Goal: Task Accomplishment & Management: Complete application form

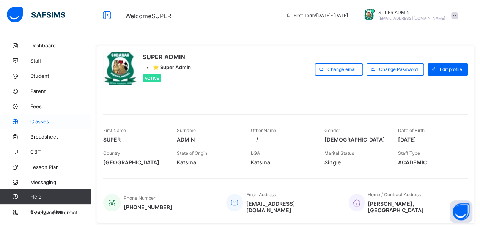
click at [36, 122] on span "Classes" at bounding box center [60, 121] width 61 height 6
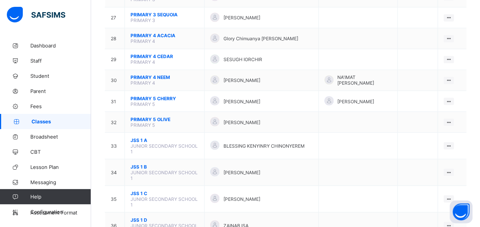
scroll to position [631, 0]
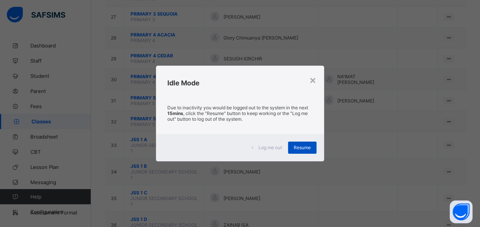
click at [308, 145] on span "Resume" at bounding box center [302, 148] width 17 height 6
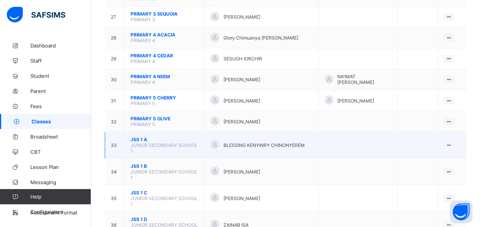
click at [166, 142] on span "JUNIOR SECONDARY SCHOOL 1" at bounding box center [163, 147] width 67 height 11
click at [427, 156] on div "View Class" at bounding box center [428, 160] width 43 height 8
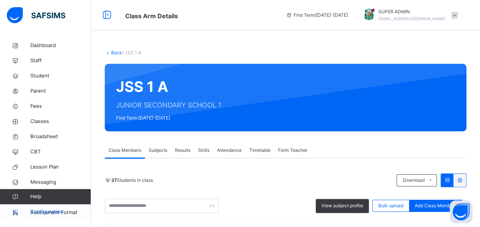
click at [17, 213] on icon at bounding box center [15, 212] width 30 height 6
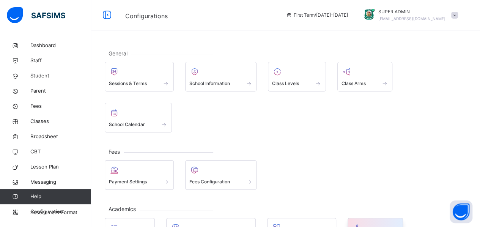
click at [373, 222] on div at bounding box center [375, 227] width 47 height 11
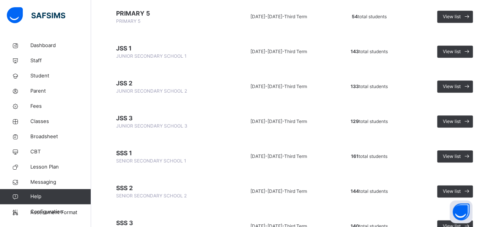
scroll to position [376, 0]
click at [35, 123] on span "Classes" at bounding box center [60, 122] width 61 height 8
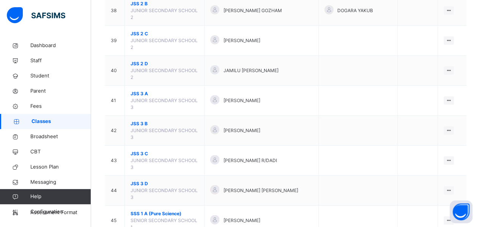
scroll to position [989, 0]
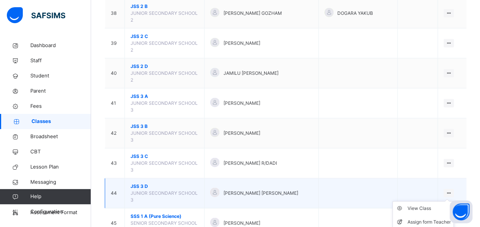
click at [451, 190] on icon at bounding box center [448, 193] width 6 height 6
click at [427, 204] on div "View Class" at bounding box center [428, 208] width 43 height 8
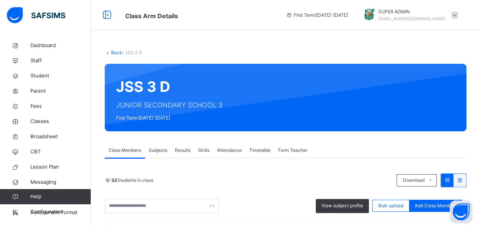
scroll to position [114, 0]
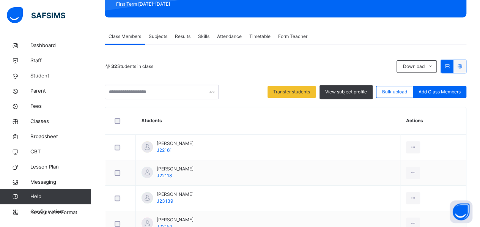
click at [340, 119] on th "Students" at bounding box center [268, 121] width 264 height 28
click at [285, 67] on div "32 Students in class" at bounding box center [249, 66] width 288 height 7
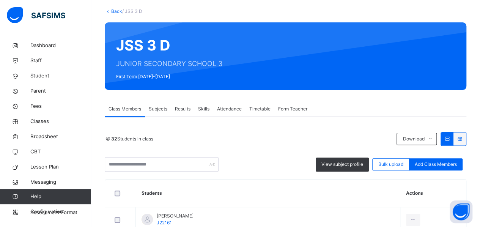
scroll to position [0, 0]
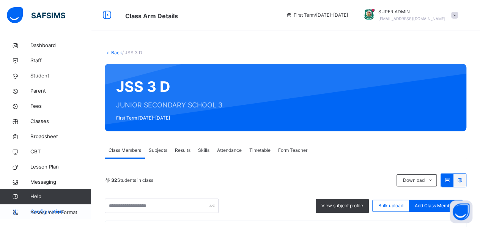
click at [15, 213] on icon at bounding box center [15, 212] width 30 height 6
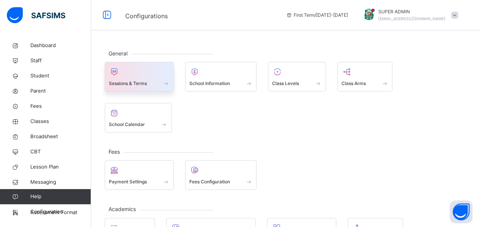
click at [136, 80] on span "Sessions & Terms" at bounding box center [128, 83] width 38 height 7
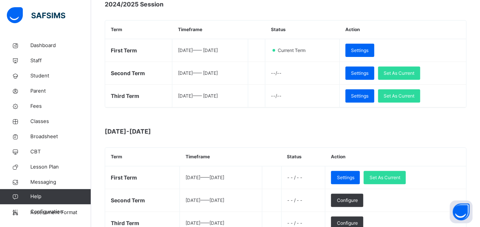
scroll to position [120, 0]
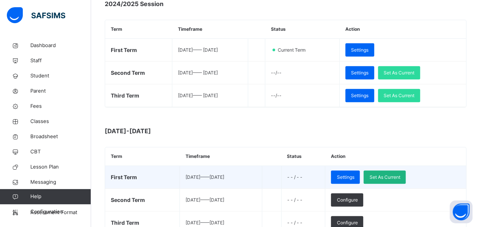
click at [395, 176] on span "Set As Current" at bounding box center [384, 177] width 31 height 7
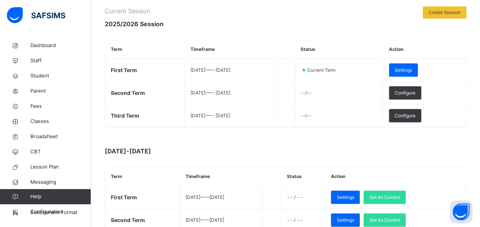
scroll to position [101, 0]
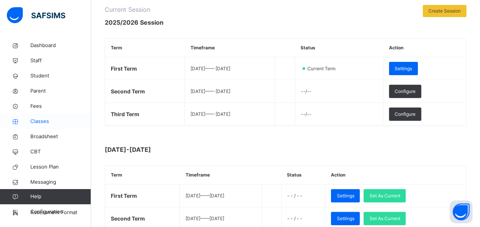
click at [35, 122] on span "Classes" at bounding box center [60, 122] width 61 height 8
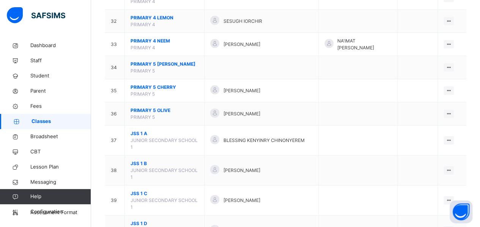
scroll to position [805, 0]
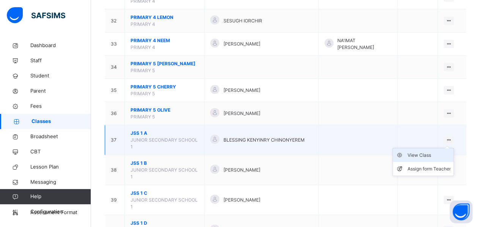
click at [434, 151] on div "View Class" at bounding box center [428, 155] width 43 height 8
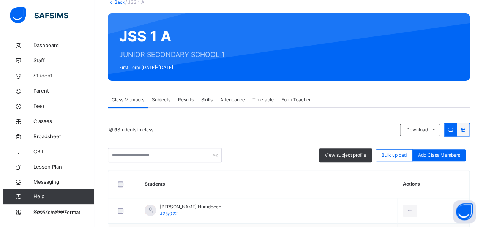
scroll to position [90, 0]
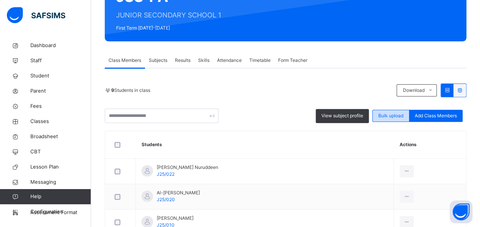
click at [391, 117] on span "Bulk upload" at bounding box center [390, 115] width 25 height 7
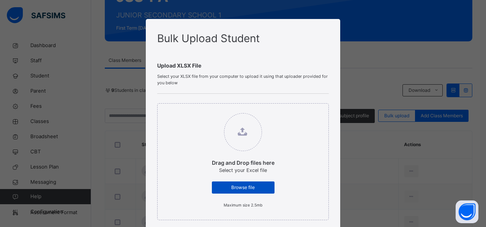
click at [239, 186] on span "Browse file" at bounding box center [242, 187] width 51 height 7
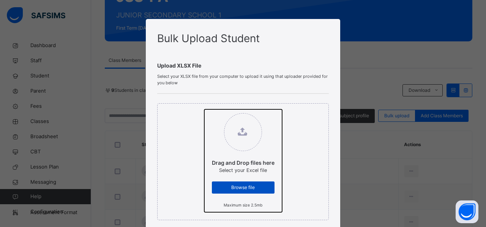
click at [204, 109] on input "Drag and Drop files here Select your Excel file Browse file Maximum size 2.5mb" at bounding box center [204, 109] width 0 height 0
type input "**********"
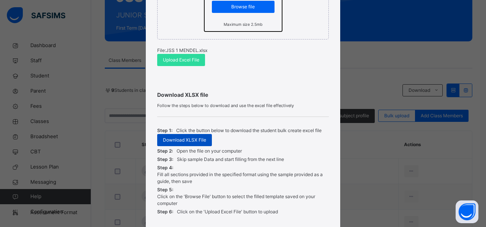
scroll to position [180, 0]
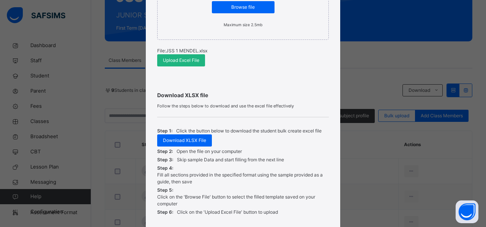
click at [176, 57] on span "Upload Excel File" at bounding box center [181, 60] width 36 height 7
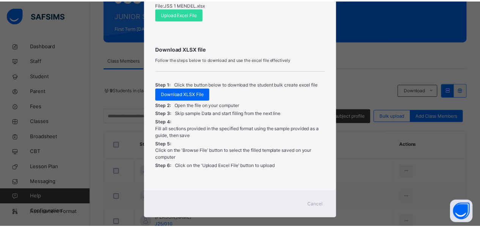
scroll to position [236, 0]
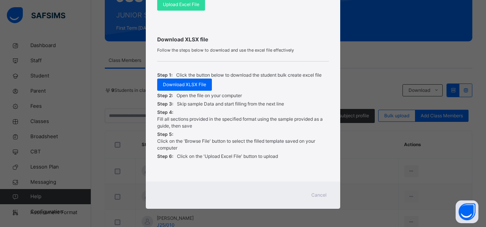
click at [318, 192] on span "Cancel" at bounding box center [318, 195] width 15 height 7
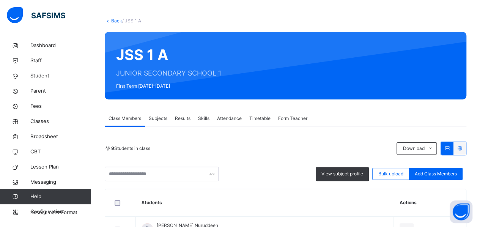
scroll to position [31, 0]
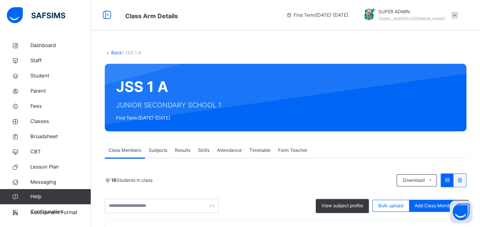
click at [115, 53] on link "Back" at bounding box center [116, 53] width 11 height 6
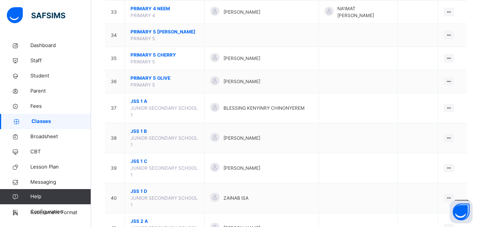
scroll to position [839, 0]
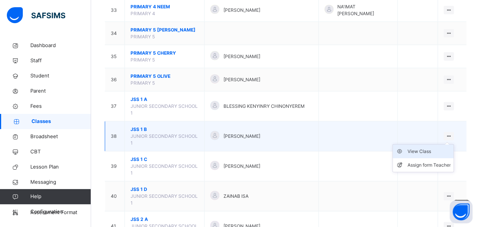
click at [423, 148] on div "View Class" at bounding box center [428, 152] width 43 height 8
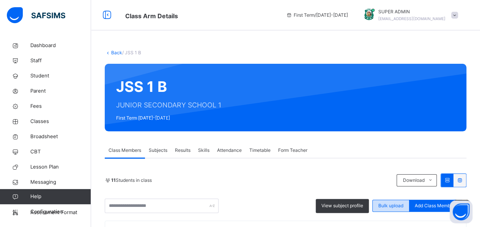
click at [383, 209] on div "Bulk upload" at bounding box center [390, 206] width 37 height 12
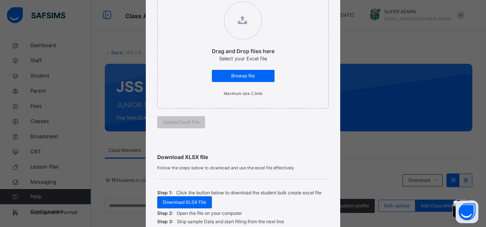
scroll to position [128, 0]
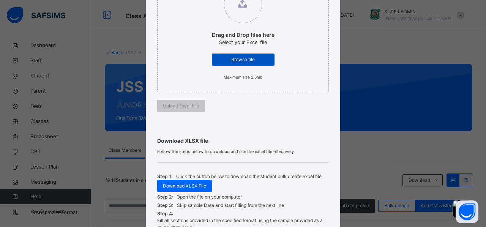
click at [236, 60] on span "Browse file" at bounding box center [242, 59] width 51 height 7
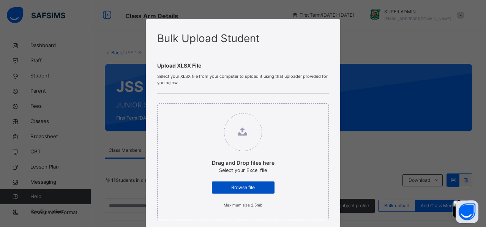
scroll to position [0, 0]
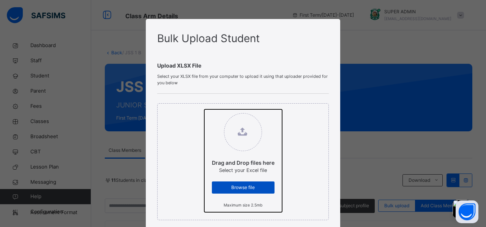
type input "**********"
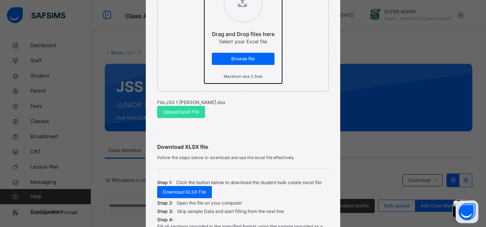
scroll to position [130, 0]
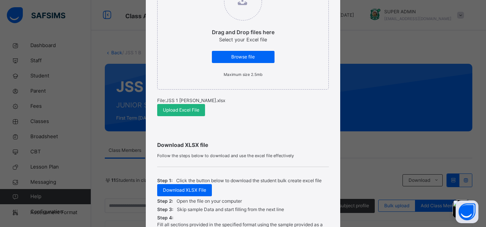
click at [187, 111] on span "Upload Excel File" at bounding box center [181, 110] width 36 height 7
click at [99, 38] on div "Bulk Upload Student Upload XLSX File Select your XLSX file from your computer t…" at bounding box center [243, 113] width 486 height 227
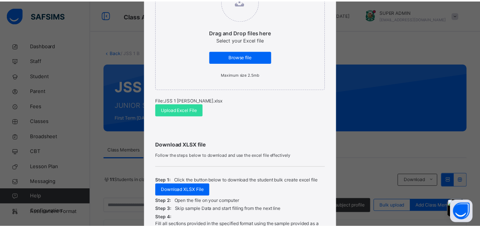
scroll to position [236, 0]
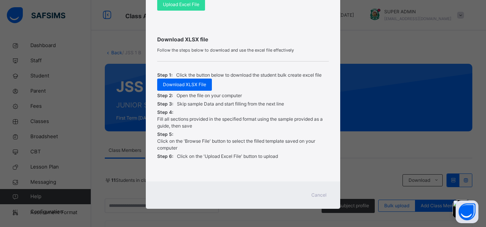
click at [319, 196] on span "Cancel" at bounding box center [318, 195] width 15 height 7
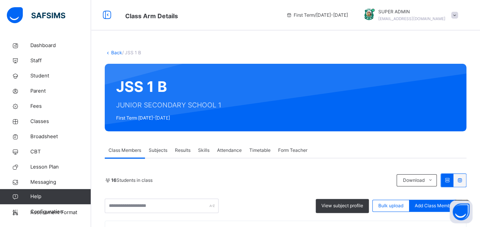
click at [116, 53] on link "Back" at bounding box center [116, 53] width 11 height 6
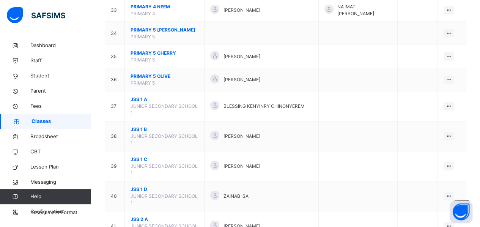
scroll to position [840, 0]
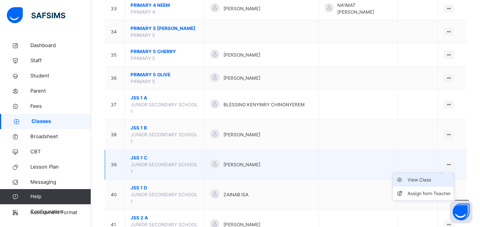
click at [436, 176] on div "View Class" at bounding box center [428, 180] width 43 height 8
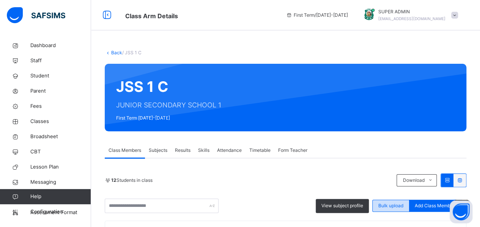
click at [401, 204] on span "Bulk upload" at bounding box center [390, 205] width 25 height 7
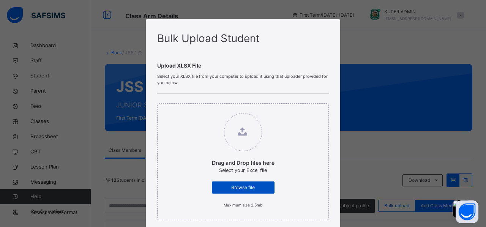
click at [220, 184] on span "Browse file" at bounding box center [242, 187] width 51 height 7
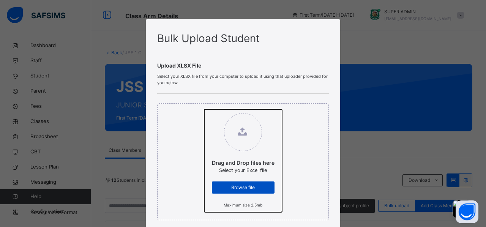
click at [204, 109] on input "Drag and Drop files here Select your Excel file Browse file Maximum size 2.5mb" at bounding box center [204, 109] width 0 height 0
type input "**********"
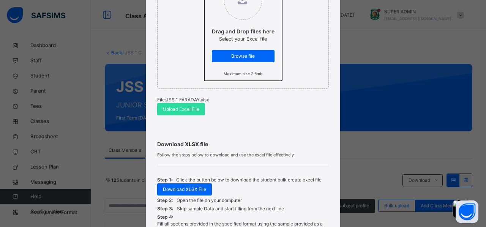
scroll to position [132, 0]
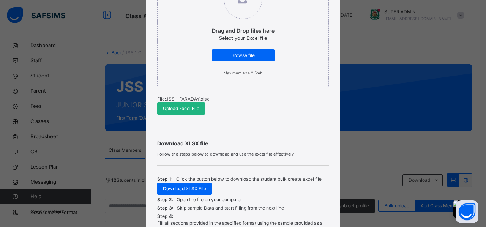
click at [189, 111] on span "Upload Excel File" at bounding box center [181, 108] width 36 height 7
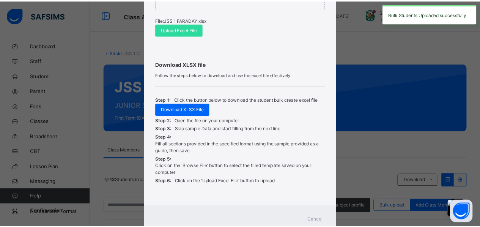
scroll to position [212, 0]
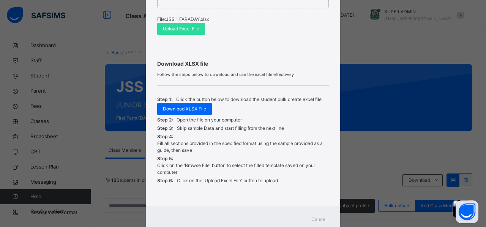
click at [315, 219] on span "Cancel" at bounding box center [318, 219] width 15 height 7
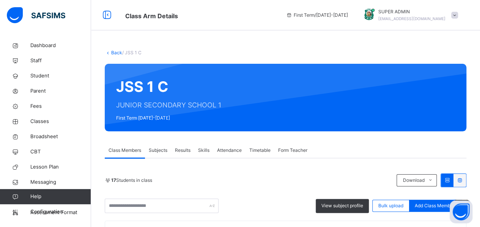
click at [118, 50] on link "Back" at bounding box center [116, 53] width 11 height 6
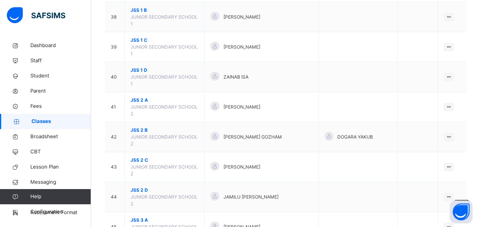
scroll to position [958, 0]
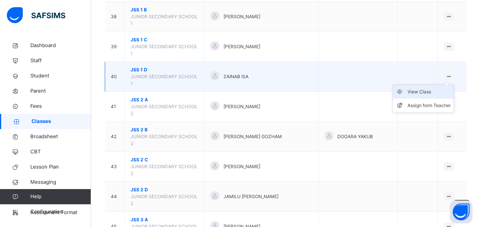
click at [438, 88] on div "View Class" at bounding box center [428, 92] width 43 height 8
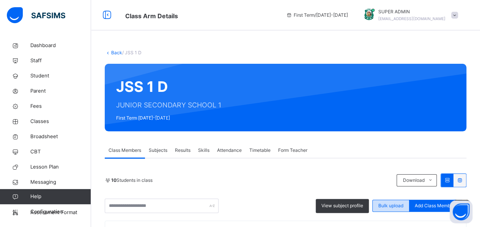
click at [393, 207] on span "Bulk upload" at bounding box center [390, 205] width 25 height 7
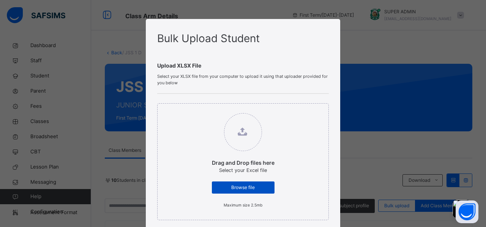
click at [250, 188] on span "Browse file" at bounding box center [242, 187] width 51 height 7
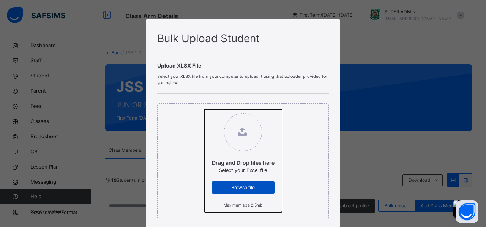
click at [204, 109] on input "Drag and Drop files here Select your Excel file Browse file Maximum size 2.5mb" at bounding box center [204, 109] width 0 height 0
type input "**********"
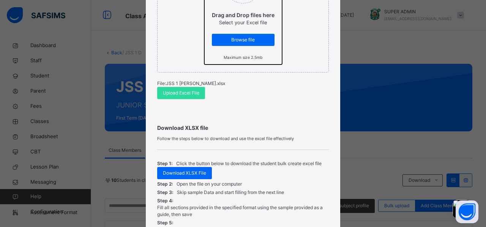
scroll to position [162, 0]
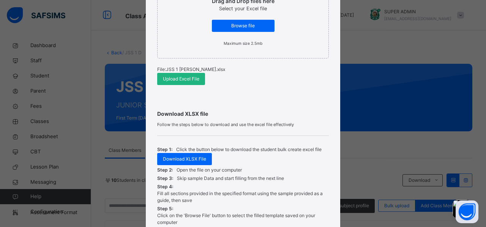
click at [180, 78] on span "Upload Excel File" at bounding box center [181, 78] width 36 height 7
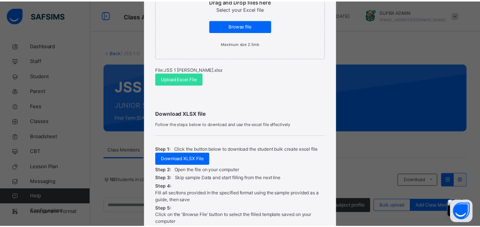
scroll to position [236, 0]
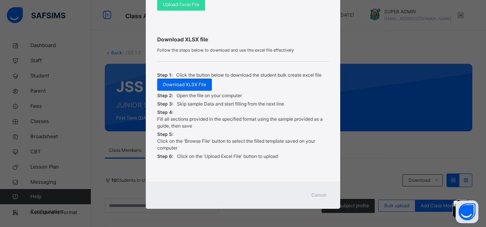
click at [316, 195] on span "Cancel" at bounding box center [318, 195] width 15 height 7
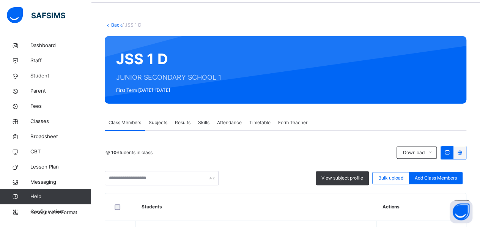
scroll to position [0, 0]
